Goal: Information Seeking & Learning: Find specific fact

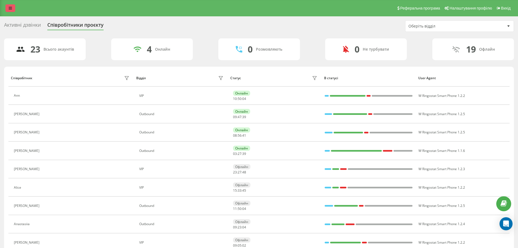
click at [14, 10] on link at bounding box center [10, 8] width 10 height 8
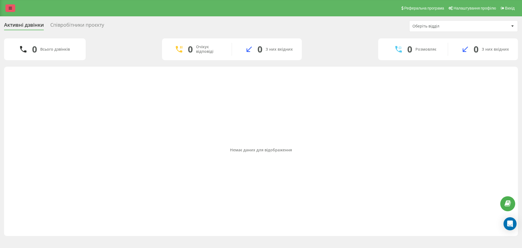
click at [5, 10] on link at bounding box center [10, 8] width 10 height 8
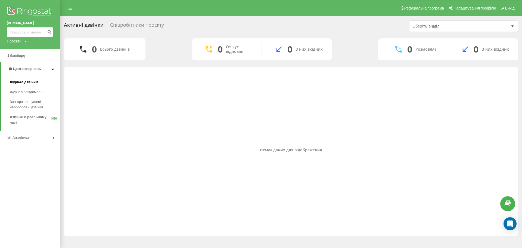
click at [36, 80] on span "Журнал дзвінків" at bounding box center [24, 81] width 29 height 5
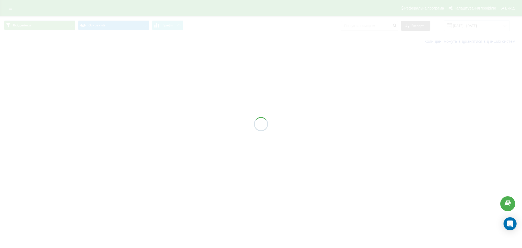
click at [355, 27] on div at bounding box center [261, 124] width 522 height 248
click at [356, 27] on input at bounding box center [369, 26] width 58 height 10
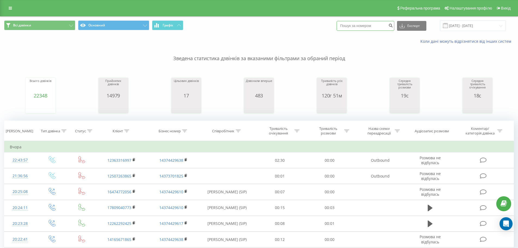
click at [356, 27] on input at bounding box center [365, 26] width 58 height 10
paste input "2131681789595"
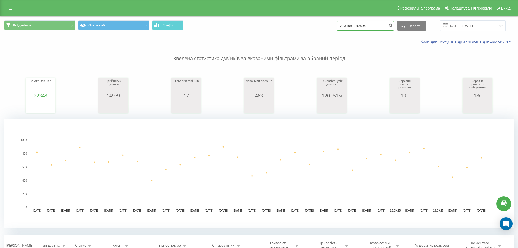
drag, startPoint x: 349, startPoint y: 27, endPoint x: 345, endPoint y: 28, distance: 4.2
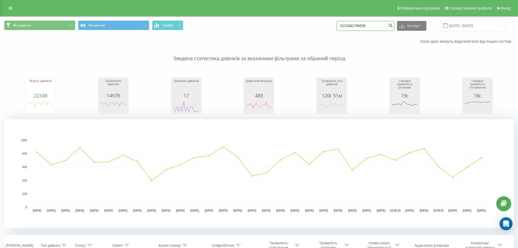
click at [345, 28] on input "2131681789595" at bounding box center [365, 26] width 58 height 10
type input "31681789595"
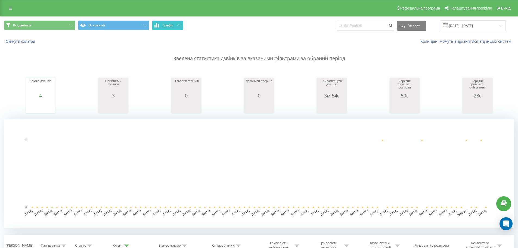
click at [171, 26] on span "Графік" at bounding box center [167, 25] width 11 height 4
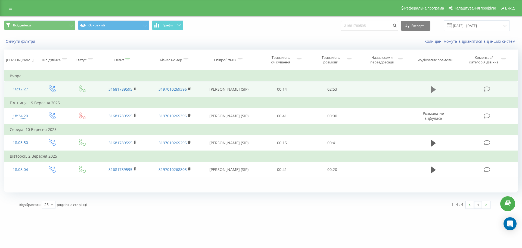
click at [433, 91] on icon at bounding box center [433, 89] width 5 height 7
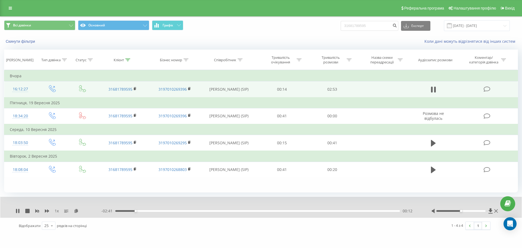
drag, startPoint x: 395, startPoint y: 89, endPoint x: 370, endPoint y: 86, distance: 24.4
click at [370, 86] on td at bounding box center [383, 89] width 52 height 16
click at [28, 90] on div "16:12:27" at bounding box center [20, 89] width 21 height 11
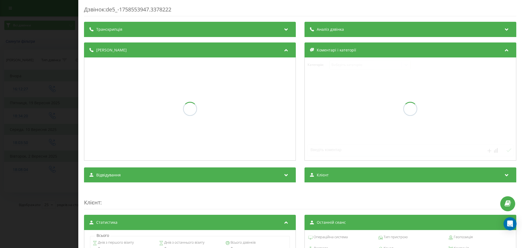
click at [28, 90] on div "Дзвінок : de5_-1758553947.3378222 Транскрипція Аналіз дзвінка Деталі дзвінка Ко…" at bounding box center [261, 124] width 522 height 248
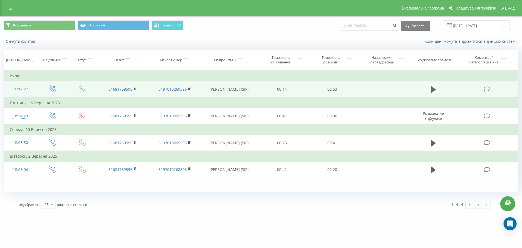
click at [25, 89] on div "16:12:27" at bounding box center [20, 89] width 21 height 11
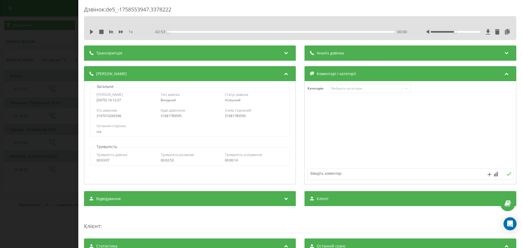
click at [30, 60] on div "Дзвінок : de5_-1758553947.3378222 1 x - 02:53 00:00 00:00 Транскрипція Для AI-а…" at bounding box center [261, 124] width 522 height 248
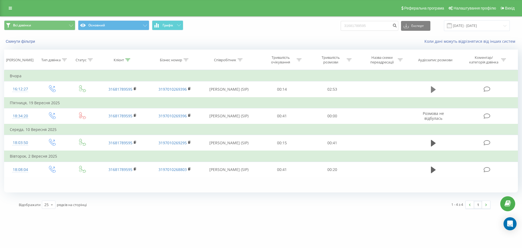
click at [435, 89] on icon at bounding box center [433, 90] width 5 height 8
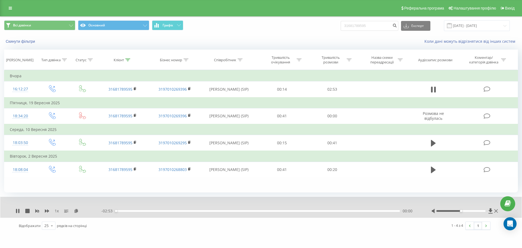
click at [129, 213] on div "- 02:53 00:00 00:00" at bounding box center [259, 210] width 316 height 5
click at [134, 211] on div "00:00" at bounding box center [257, 211] width 284 height 2
click at [138, 211] on div "00:13" at bounding box center [257, 211] width 284 height 2
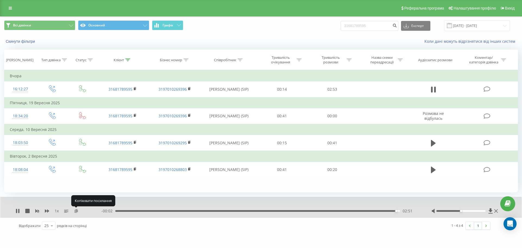
click at [77, 212] on icon at bounding box center [76, 210] width 5 height 4
